Goal: Task Accomplishment & Management: Manage account settings

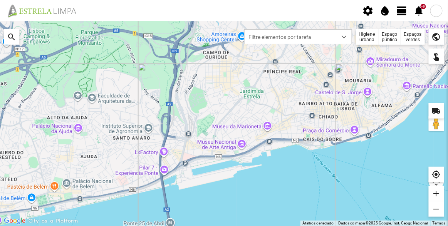
click at [401, 11] on span "view_day" at bounding box center [402, 11] width 12 height 12
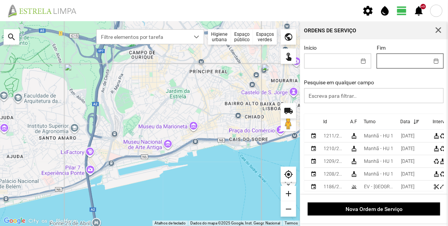
click at [389, 59] on body "settings water_drop view_day +9 notifications Para navegar no mapa com gestos d…" at bounding box center [224, 113] width 448 height 226
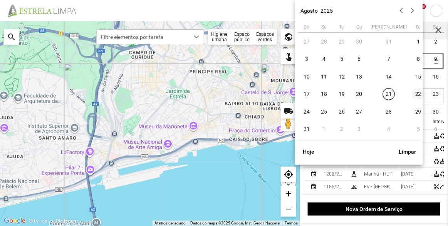
click at [412, 92] on span "22" at bounding box center [418, 94] width 12 height 12
type input "[DATE]"
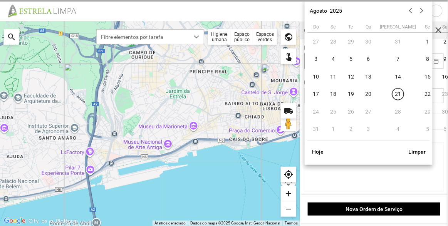
click at [335, 62] on body "settings water_drop view_day +9 notifications Para navegar no mapa com gestos d…" at bounding box center [224, 113] width 448 height 226
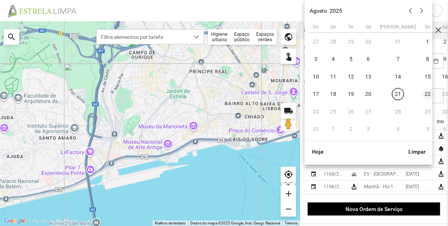
click at [421, 94] on span "22" at bounding box center [427, 94] width 12 height 12
type input "[DATE]"
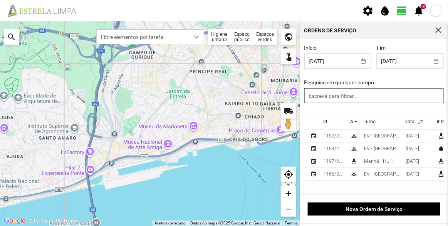
scroll to position [1, 0]
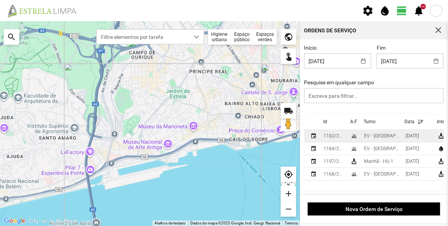
click at [384, 136] on div "EV - [GEOGRAPHIC_DATA] A" at bounding box center [381, 135] width 35 height 5
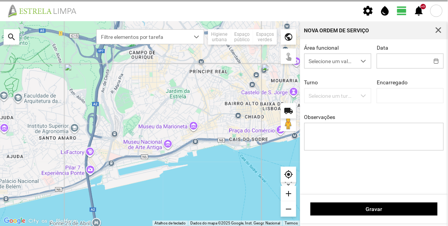
type input "[DATE]"
type textarea "[PERSON_NAME]"
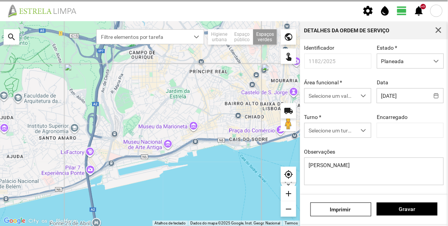
type input "[PERSON_NAME]"
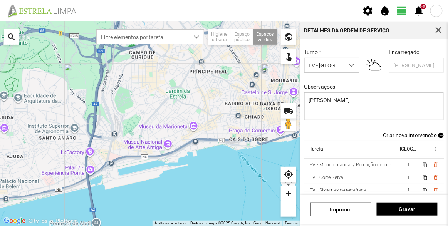
scroll to position [35, 0]
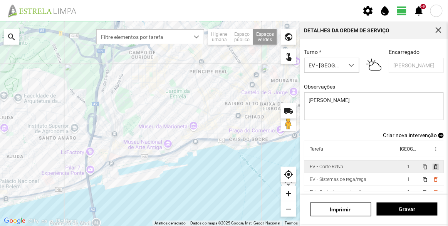
click at [432, 166] on span "delete_outline" at bounding box center [435, 167] width 6 height 6
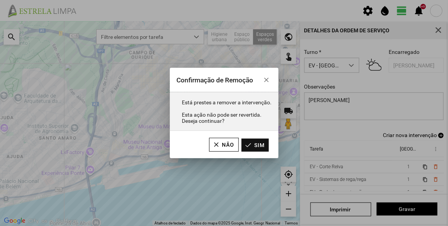
click at [257, 145] on button "Sim" at bounding box center [254, 145] width 27 height 13
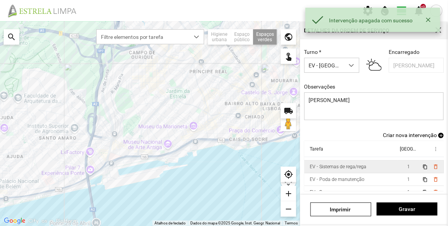
scroll to position [0, 0]
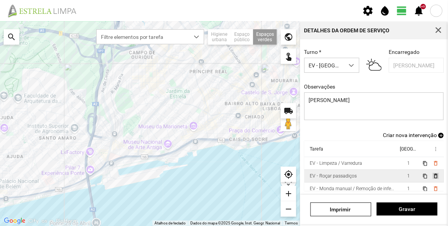
click at [432, 176] on span "delete_outline" at bounding box center [435, 176] width 6 height 6
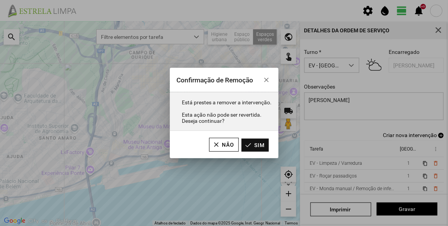
click at [261, 149] on button "Sim" at bounding box center [254, 145] width 27 height 13
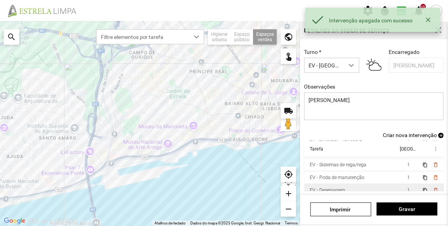
scroll to position [35, 0]
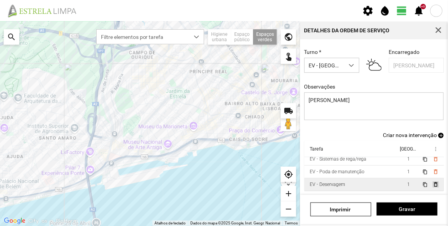
click at [432, 181] on span "delete_outline" at bounding box center [435, 184] width 6 height 6
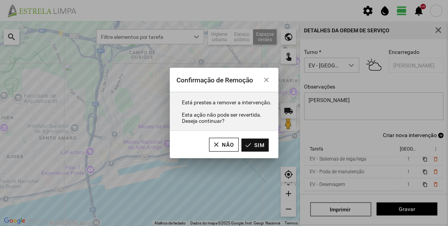
click at [256, 145] on button "Sim" at bounding box center [254, 145] width 27 height 13
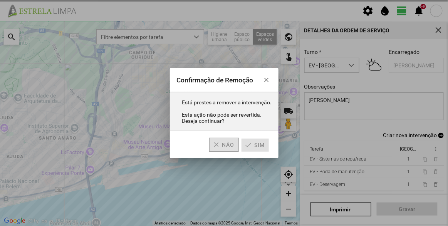
scroll to position [22, 0]
